Goal: Transaction & Acquisition: Book appointment/travel/reservation

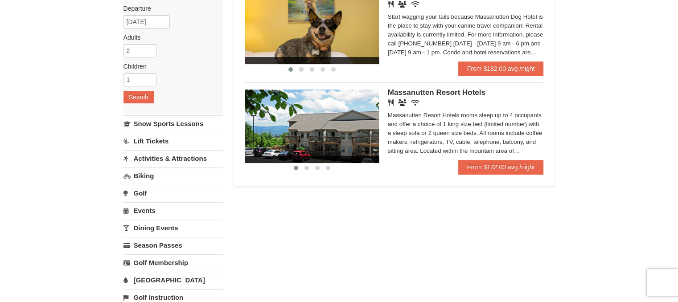
scroll to position [108, 0]
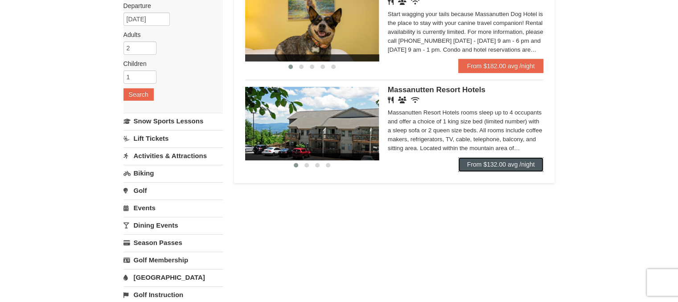
click at [502, 161] on link "From $132.00 avg /night" at bounding box center [501, 164] width 86 height 14
